Goal: Task Accomplishment & Management: Manage account settings

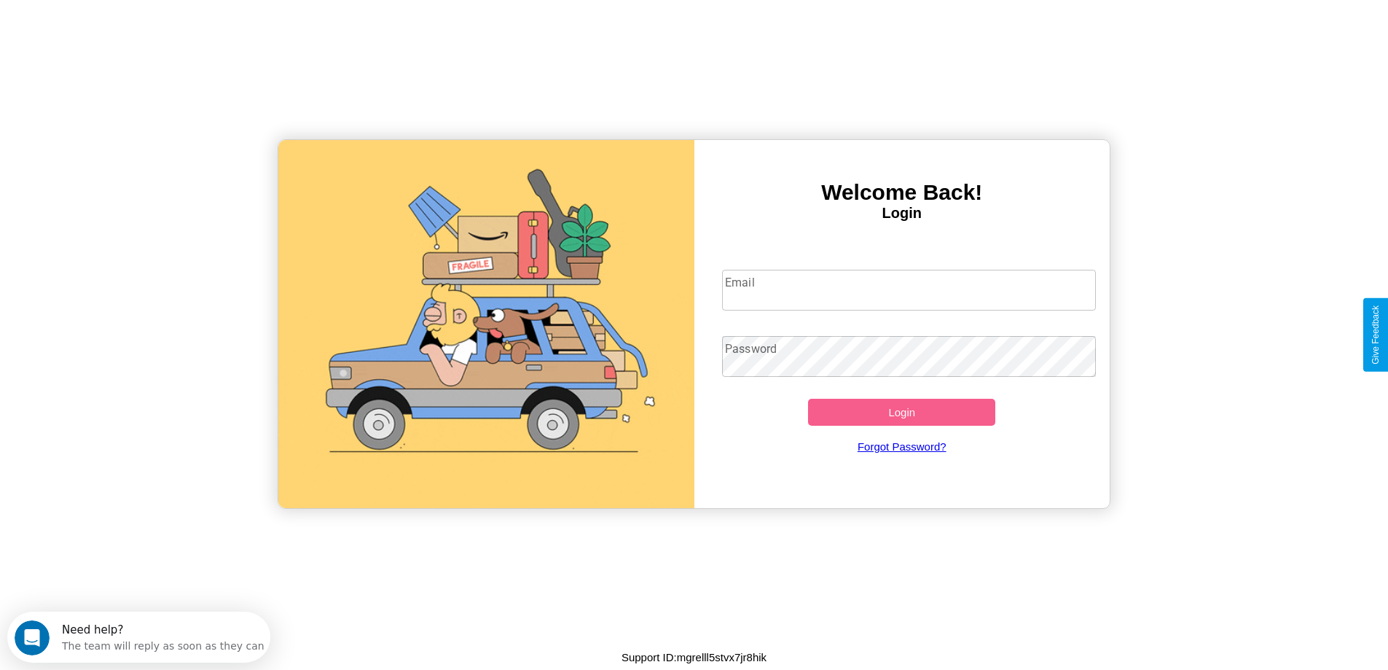
click at [909, 290] on input "Email" at bounding box center [909, 290] width 374 height 41
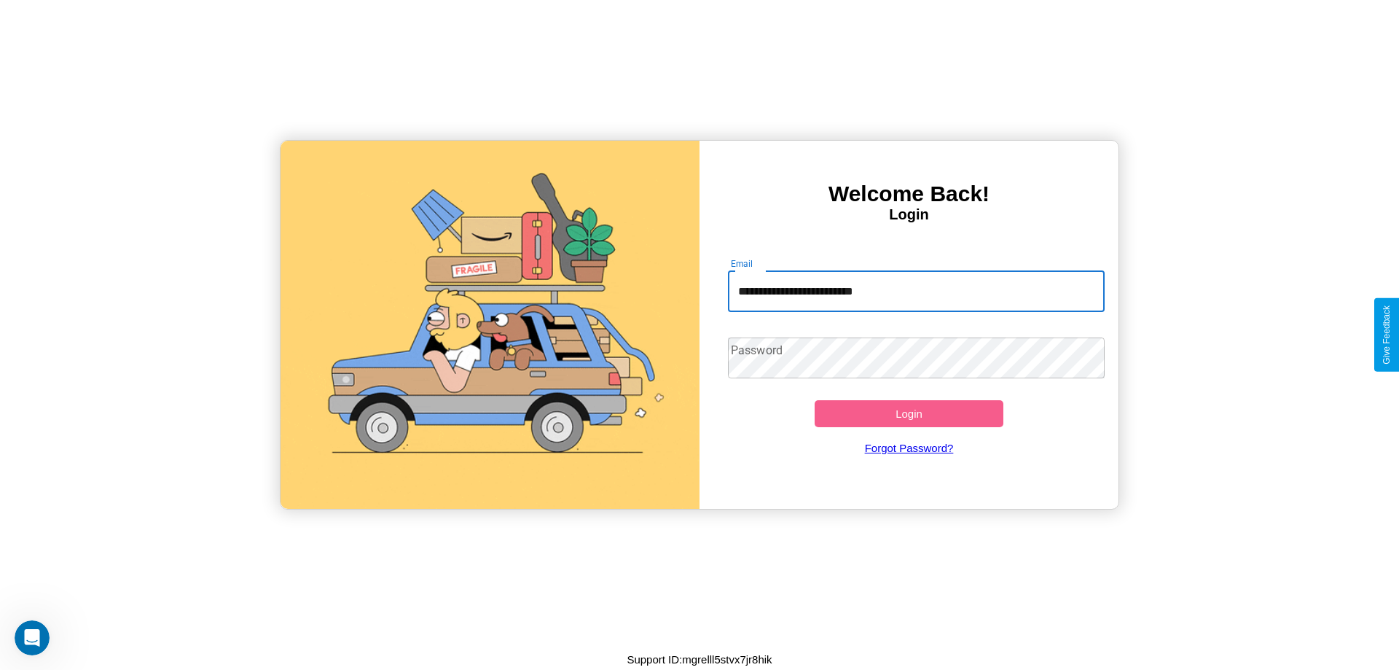
type input "**********"
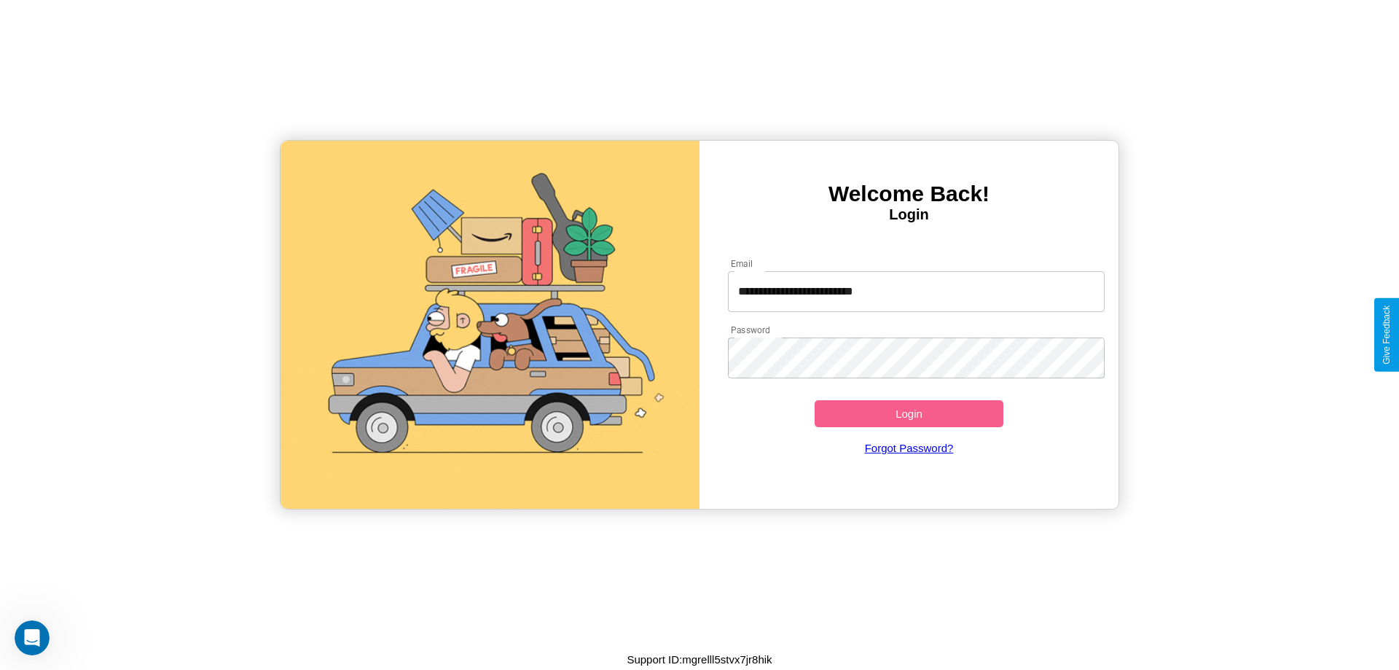
click at [909, 413] on button "Login" at bounding box center [909, 413] width 189 height 27
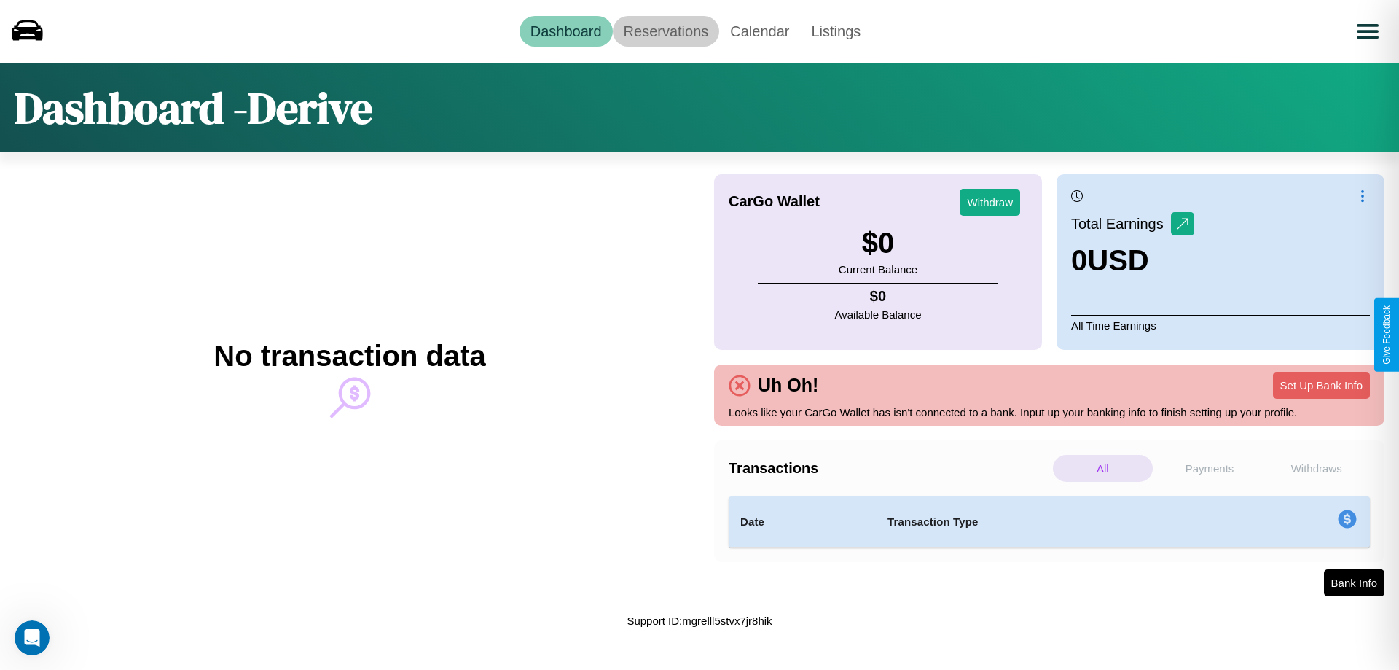
click at [665, 31] on link "Reservations" at bounding box center [666, 31] width 107 height 31
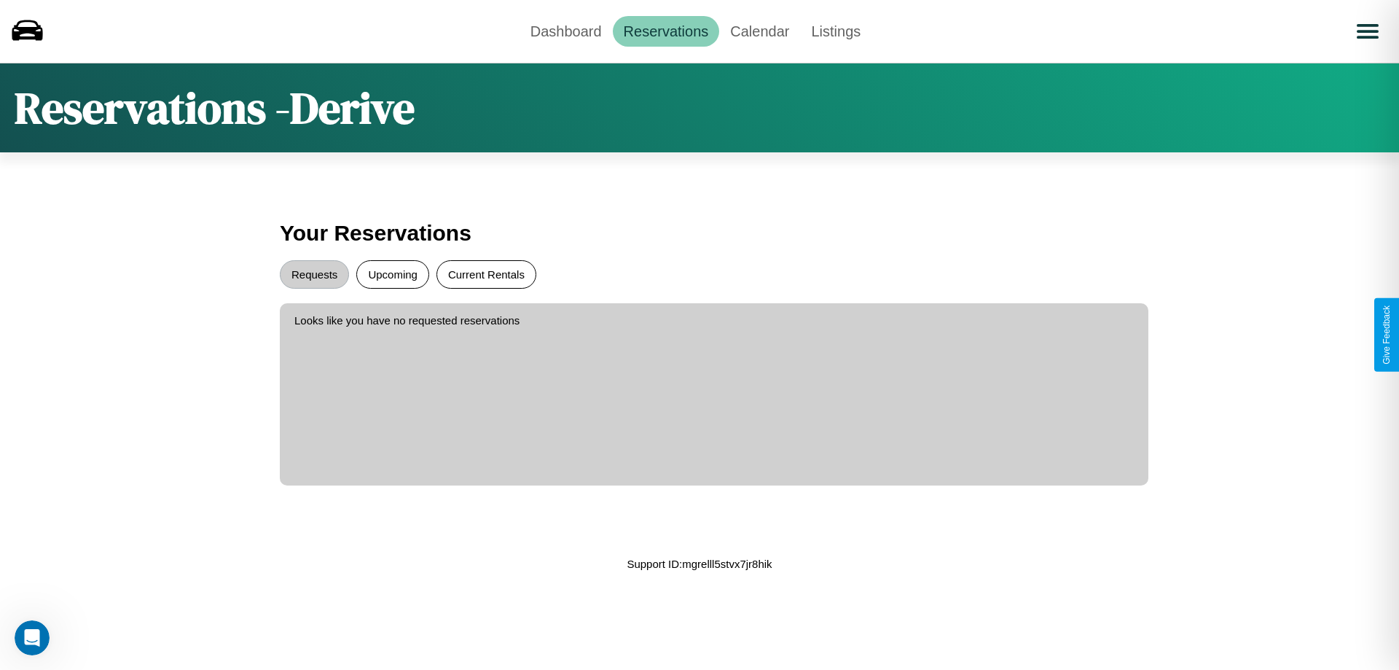
click at [486, 274] on button "Current Rentals" at bounding box center [487, 274] width 100 height 28
click at [314, 274] on button "Requests" at bounding box center [314, 274] width 69 height 28
